Goal: Information Seeking & Learning: Check status

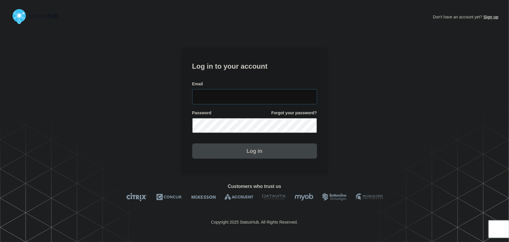
type input "tyler.wolkey@conexon.us"
drag, startPoint x: 258, startPoint y: 101, endPoint x: 257, endPoint y: 85, distance: 15.2
click at [258, 99] on input "tyler.wolkey@conexon.us" at bounding box center [254, 96] width 125 height 15
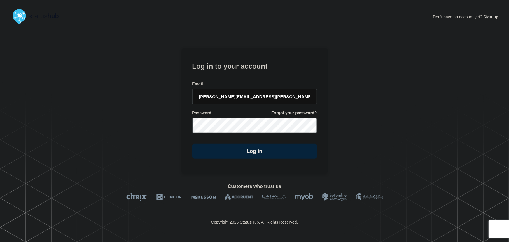
click at [255, 76] on form "Log in to your account Email tyler.wolkey@conexon.us Password Forgot your passw…" at bounding box center [254, 109] width 125 height 99
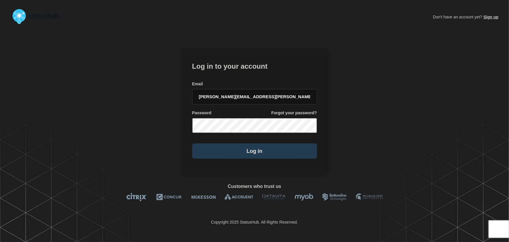
click at [267, 151] on button "Log in" at bounding box center [254, 150] width 125 height 15
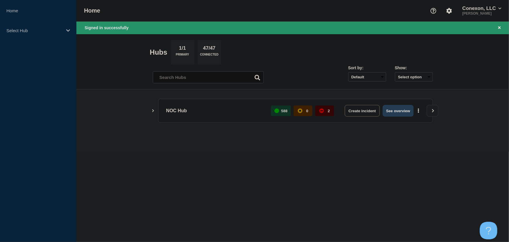
click at [402, 112] on button "See overview" at bounding box center [398, 111] width 31 height 12
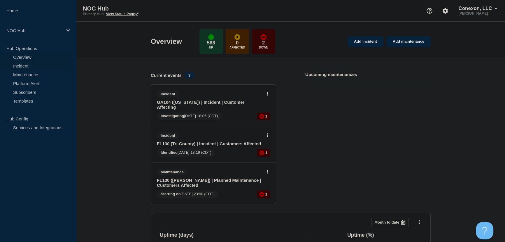
click at [24, 65] on link "Incident" at bounding box center [35, 65] width 71 height 9
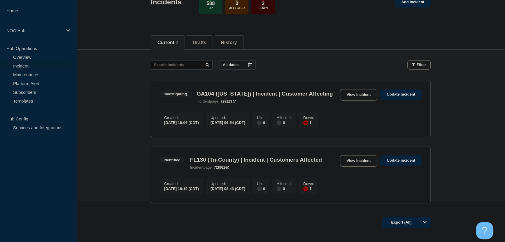
scroll to position [53, 0]
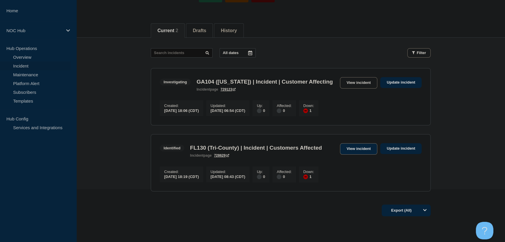
click at [345, 154] on link "View incident" at bounding box center [359, 148] width 38 height 11
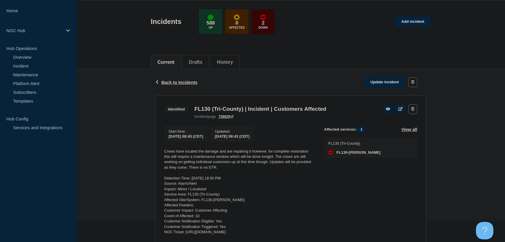
scroll to position [79, 0]
